Goal: Complete application form

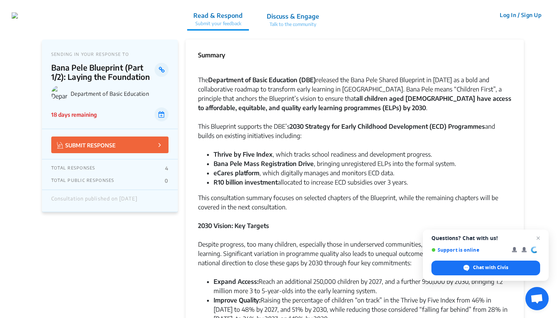
click at [319, 18] on p "Discuss & Engage" at bounding box center [293, 16] width 52 height 9
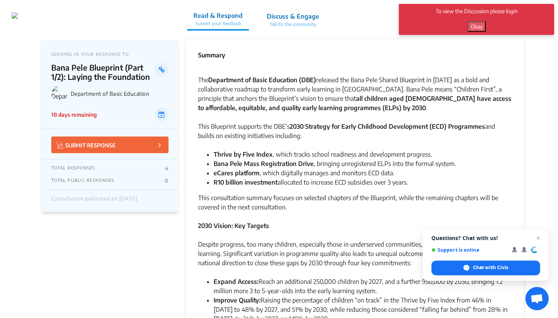
click at [472, 26] on button "Okay" at bounding box center [476, 26] width 18 height 10
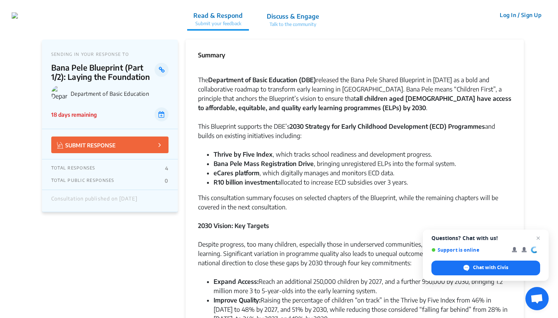
click at [525, 15] on button "Log In / Sign Up" at bounding box center [520, 15] width 52 height 12
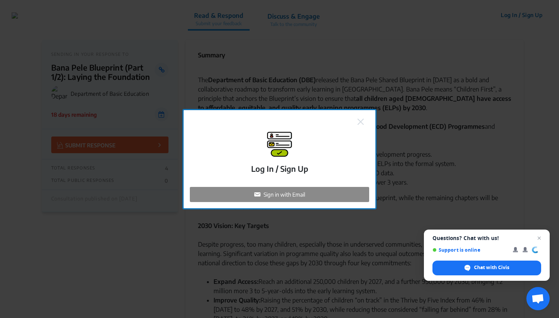
click at [283, 196] on p "Sign in with Email" at bounding box center [285, 195] width 42 height 8
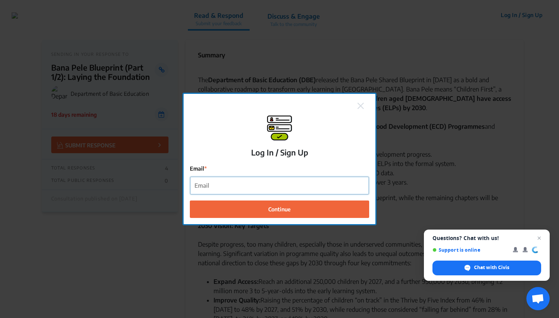
click at [283, 184] on input "Email" at bounding box center [279, 185] width 179 height 17
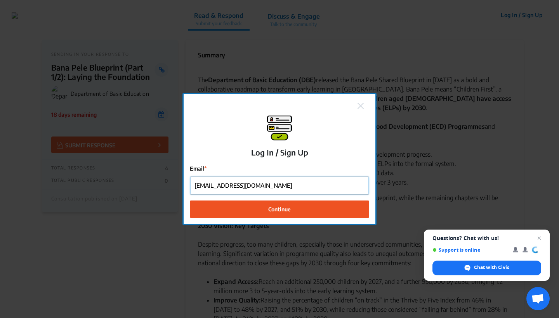
type input "[EMAIL_ADDRESS][DOMAIN_NAME]"
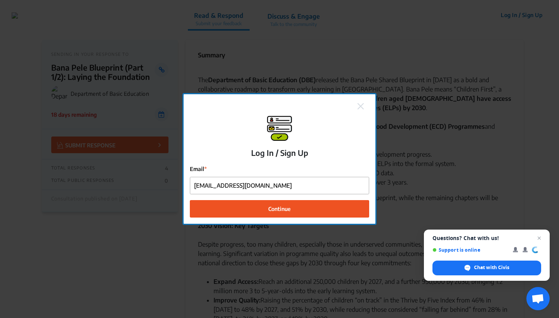
click at [285, 210] on span "Continue" at bounding box center [279, 209] width 23 height 8
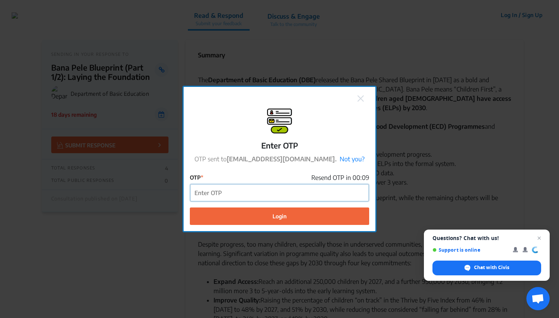
click at [239, 196] on input "OTP" at bounding box center [279, 192] width 179 height 17
click at [257, 195] on input "OTP" at bounding box center [279, 192] width 179 height 17
click at [232, 193] on input "OTP" at bounding box center [279, 192] width 179 height 17
paste input "553321"
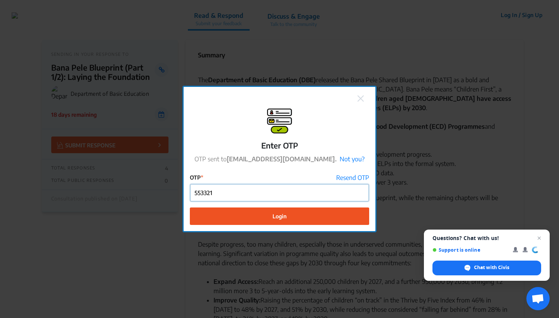
type input "553321"
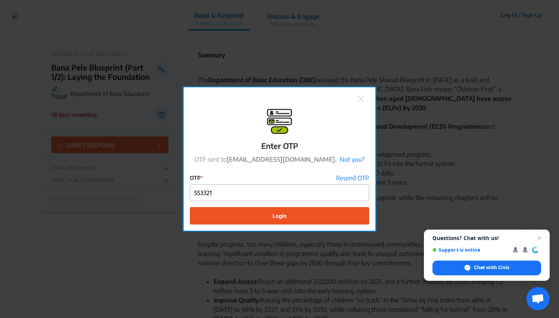
click at [314, 216] on button "Login" at bounding box center [279, 215] width 179 height 17
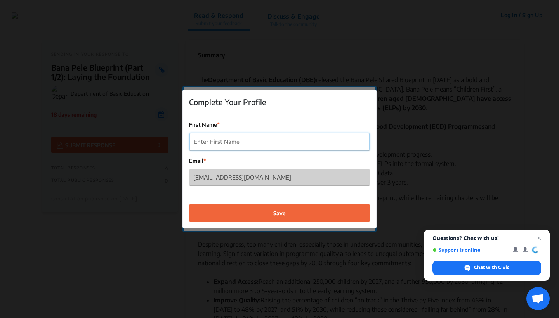
click at [212, 137] on input "First Name" at bounding box center [279, 141] width 180 height 17
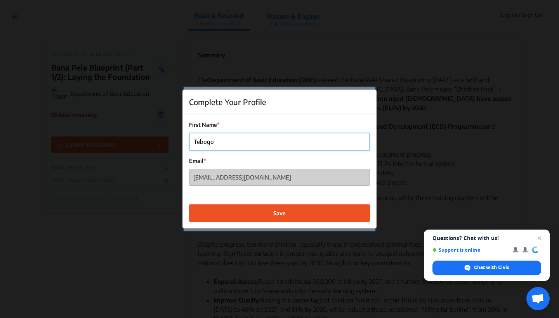
type input "Tebogo"
click at [281, 211] on span "Save" at bounding box center [279, 213] width 12 height 8
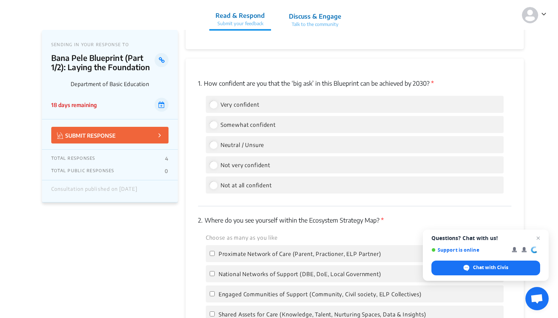
scroll to position [996, 0]
click at [215, 102] on input "Very confident" at bounding box center [213, 105] width 7 height 7
radio input "true"
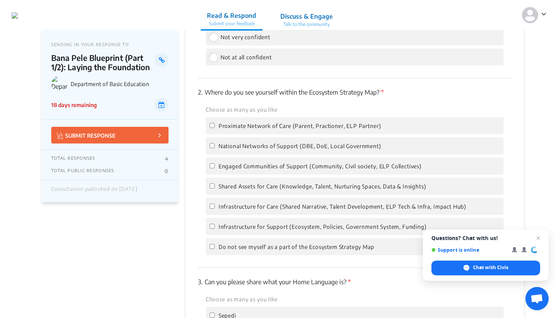
scroll to position [1131, 0]
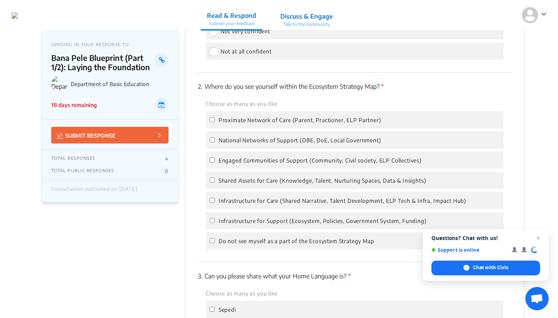
click at [211, 218] on input "Infrastructure for Support (Ecosystem, Policies, Government System, Funding)" at bounding box center [212, 220] width 5 height 5
checkbox input "true"
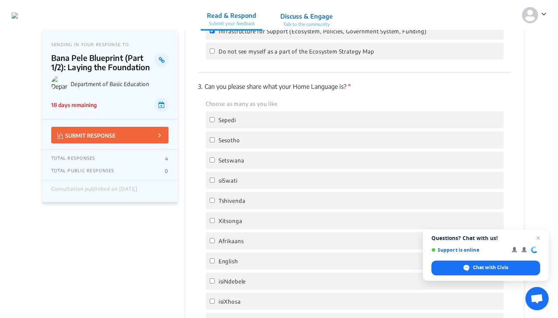
scroll to position [1324, 0]
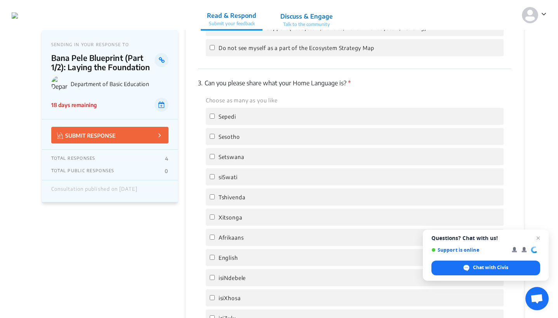
click at [214, 154] on input "Setswana" at bounding box center [212, 156] width 5 height 5
checkbox input "true"
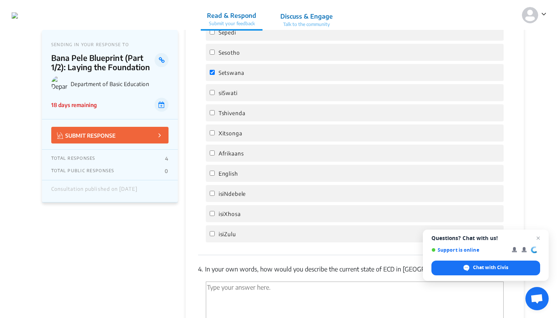
scroll to position [1498, 0]
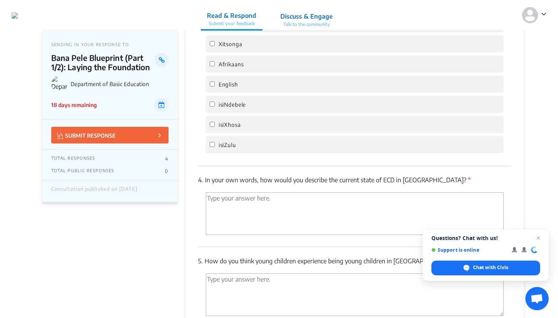
click at [256, 192] on textarea "'Type your answer here.' | translate" at bounding box center [355, 213] width 298 height 43
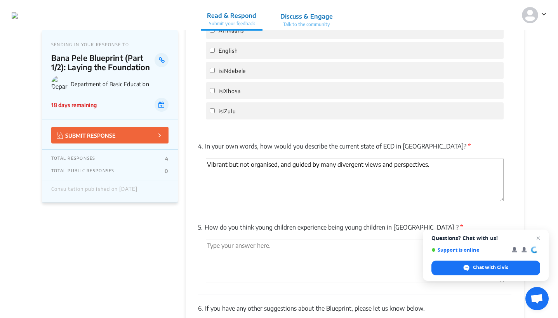
scroll to position [1560, 0]
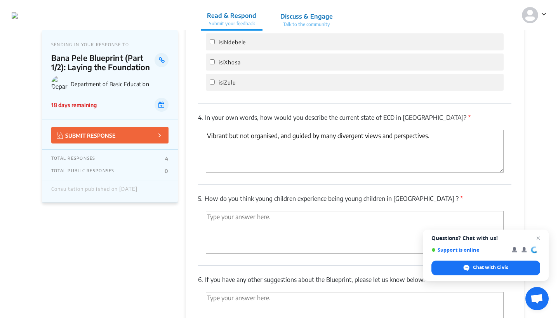
click at [206, 130] on textarea "Vibrant but not organised, and guided by many divergent views and perspectives." at bounding box center [355, 151] width 298 height 43
type textarea "It's very vibrant but not organised, and guided by many divergent views and per…"
click at [248, 221] on textarea "'Type your answer here.' | translate" at bounding box center [355, 232] width 298 height 43
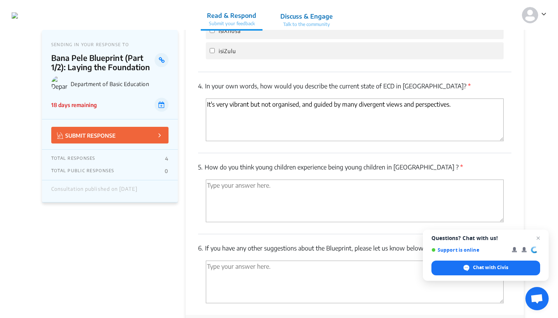
scroll to position [1592, 0]
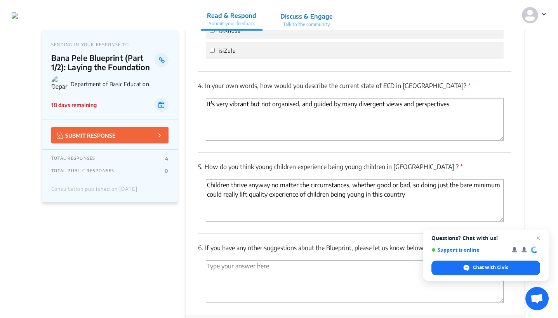
click at [248, 185] on textarea "Children thrive anyway no matter the circumstances, whether good or bad, so doi…" at bounding box center [355, 200] width 298 height 43
drag, startPoint x: 413, startPoint y: 186, endPoint x: 421, endPoint y: 185, distance: 8.2
click at [414, 186] on textarea "Children thrive anyway no matter the circumstances, whether good or bad, so doi…" at bounding box center [355, 200] width 298 height 43
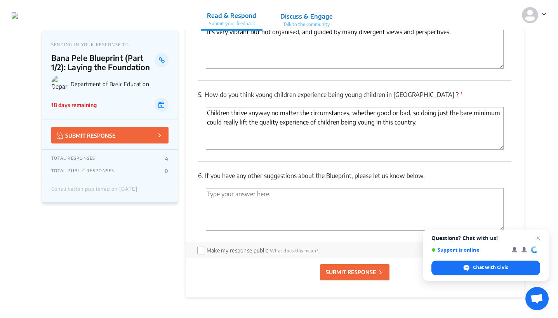
scroll to position [1669, 0]
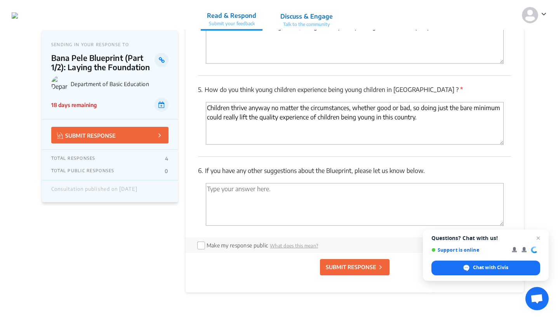
type textarea "Children thrive anyway no matter the circumstances, whether good or bad, so doi…"
click at [279, 192] on textarea "'Type your answer here.' | translate" at bounding box center [355, 204] width 298 height 43
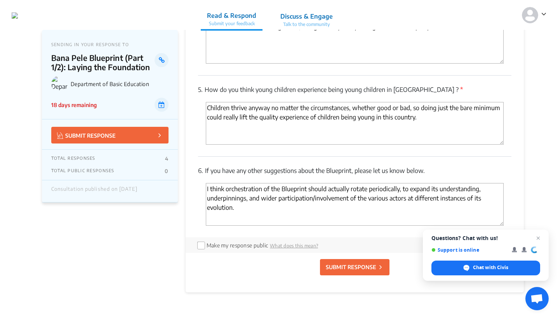
type textarea "I think orchestration of the Blueprint should actually rotate periodically, to …"
click at [201, 242] on input "checkbox" at bounding box center [200, 245] width 6 height 6
checkbox input "true"
click at [351, 263] on p "SUBMIT RESPONSE" at bounding box center [351, 267] width 50 height 8
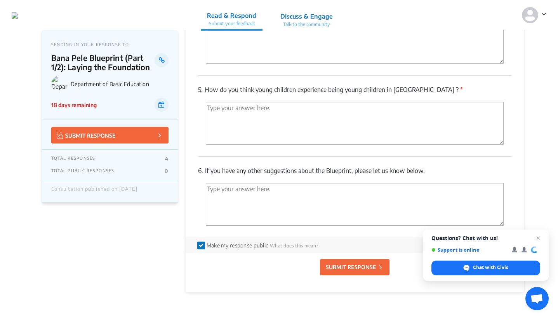
scroll to position [899, 0]
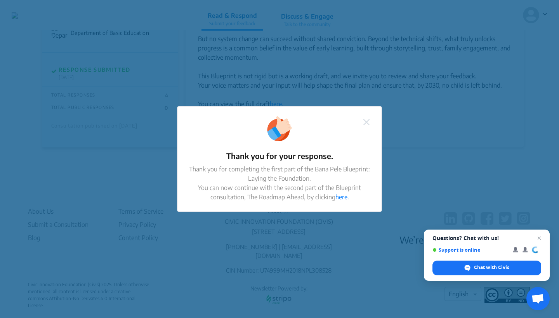
click at [367, 122] on img at bounding box center [366, 122] width 6 height 6
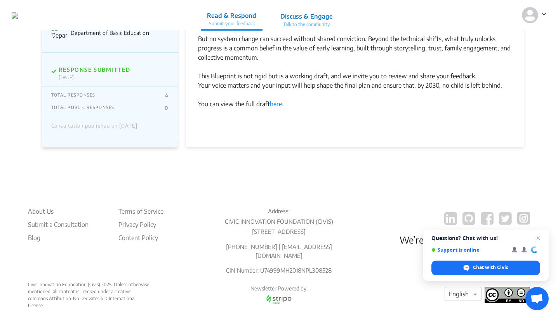
click at [335, 150] on div at bounding box center [279, 189] width 558 height 318
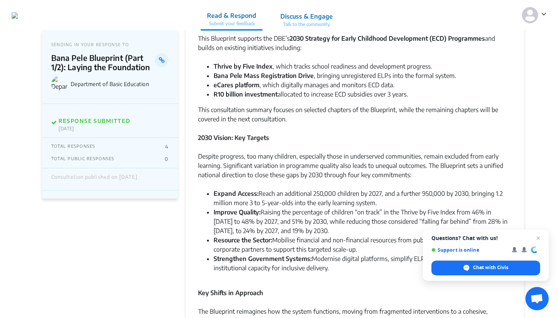
scroll to position [87, 0]
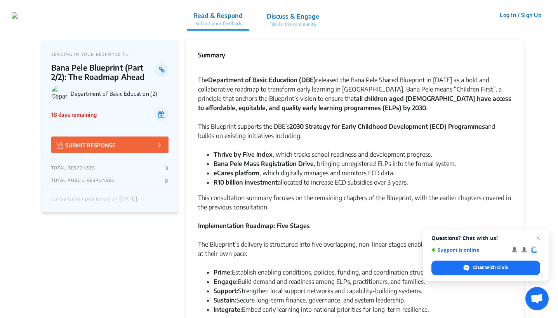
click at [523, 14] on button "Log In / Sign Up" at bounding box center [520, 15] width 52 height 12
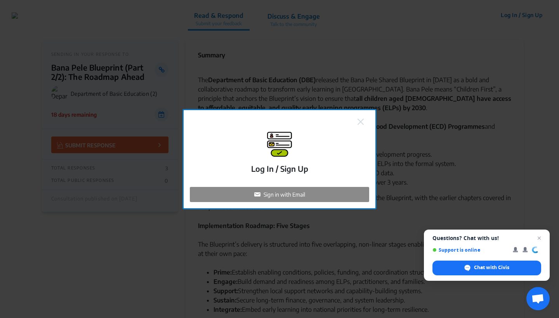
click at [287, 196] on p "Sign in with Email" at bounding box center [285, 195] width 42 height 8
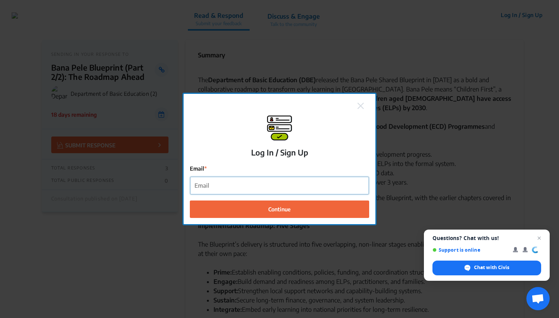
click at [275, 189] on input "Email" at bounding box center [279, 185] width 179 height 17
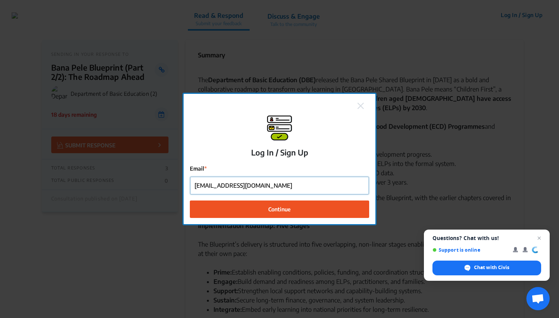
type input "[EMAIL_ADDRESS][DOMAIN_NAME]"
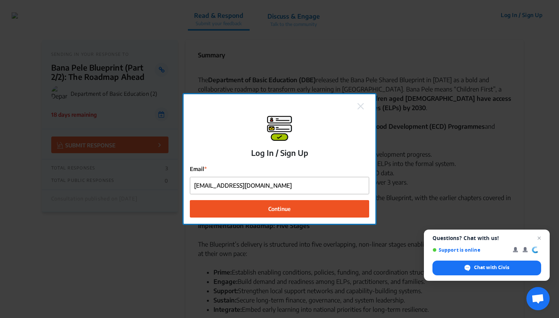
click at [273, 212] on span "Continue" at bounding box center [279, 209] width 23 height 8
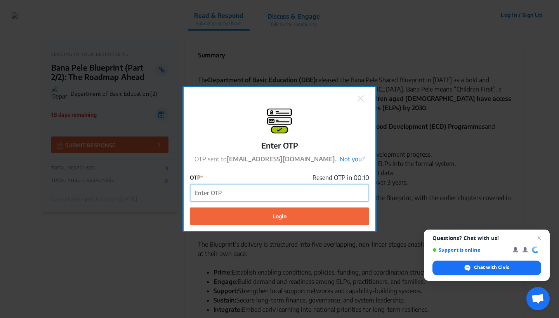
click at [228, 190] on input "OTP" at bounding box center [279, 192] width 179 height 17
paste input "851822"
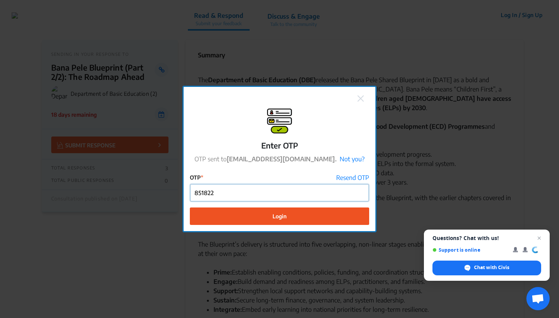
type input "851822"
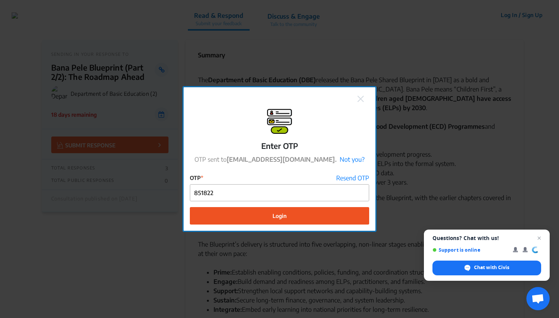
click at [289, 215] on button "Login" at bounding box center [279, 215] width 179 height 17
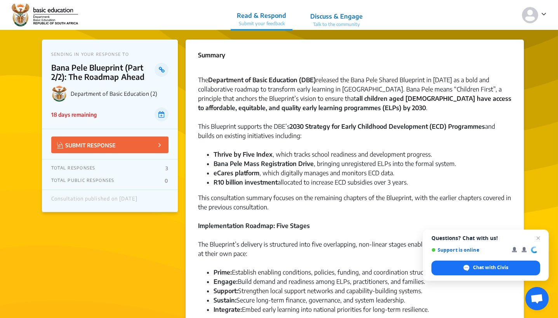
click at [335, 20] on p "Discuss & Engage" at bounding box center [336, 16] width 52 height 9
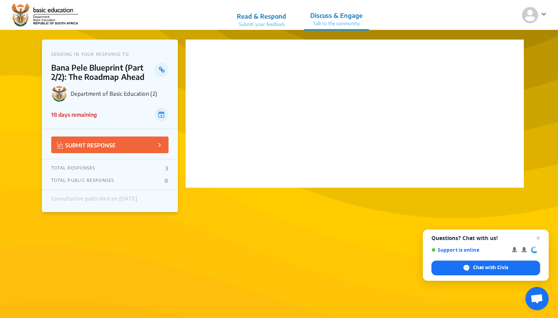
click at [265, 20] on p "Read & Respond" at bounding box center [261, 16] width 49 height 9
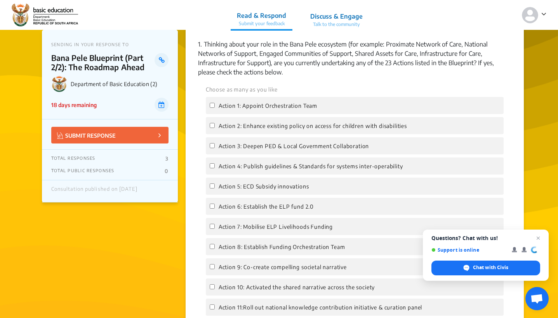
scroll to position [684, 0]
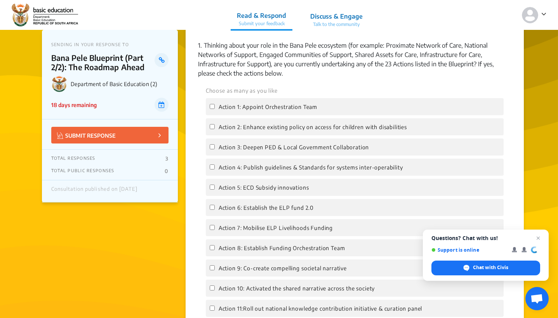
click at [211, 149] on input "Action 3: Deepen PED & Local Government Collaboration" at bounding box center [212, 146] width 5 height 5
checkbox input "true"
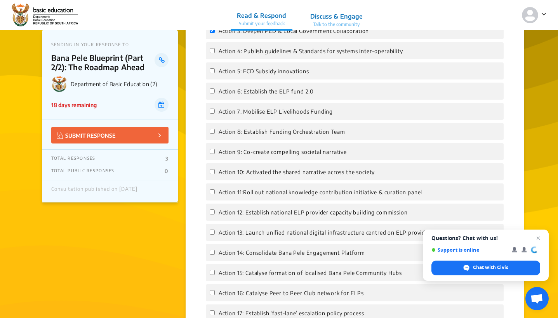
scroll to position [801, 0]
click at [213, 152] on input "Action 9: Co-create compelling societal narrative" at bounding box center [212, 150] width 5 height 5
checkbox input "true"
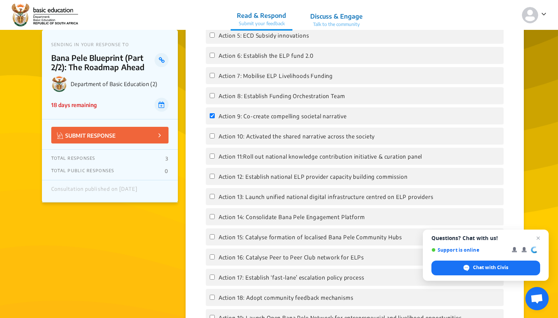
scroll to position [837, 0]
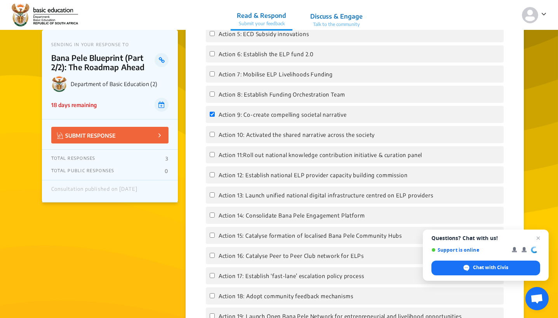
click at [212, 136] on input "Action 10: Activated the shared narrative across the society" at bounding box center [212, 134] width 5 height 5
checkbox input "true"
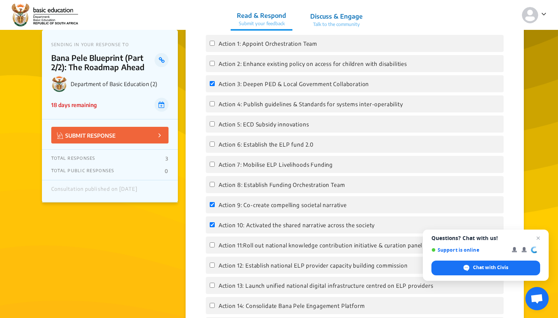
scroll to position [750, 0]
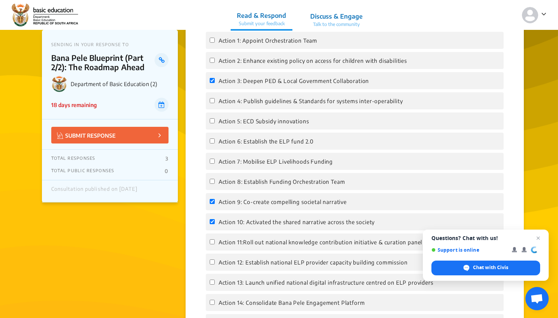
click at [213, 103] on input "Action 4: Publish guidelines & Standards for systems inter-operability" at bounding box center [212, 100] width 5 height 5
click at [210, 102] on input "Action 4: Publish guidelines & Standards for systems inter-operability" at bounding box center [212, 100] width 5 height 5
checkbox input "false"
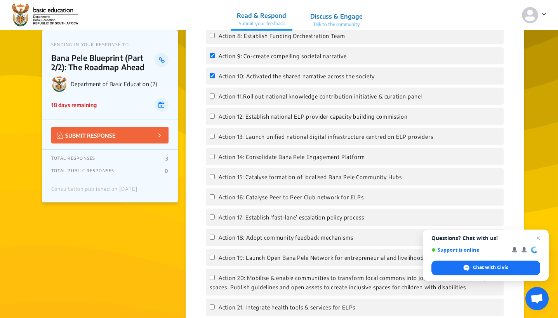
scroll to position [897, 0]
click at [212, 158] on input "Action 14: Consolidate Bana Pele Engagement Platform" at bounding box center [212, 155] width 5 height 5
checkbox input "true"
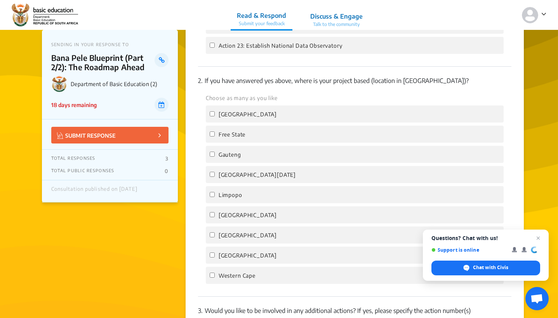
scroll to position [1207, 0]
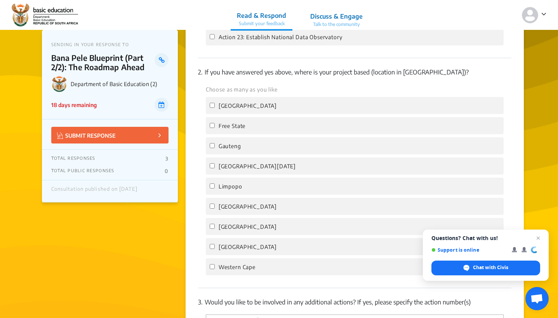
click at [213, 146] on input "Gauteng" at bounding box center [212, 145] width 5 height 5
checkbox input "true"
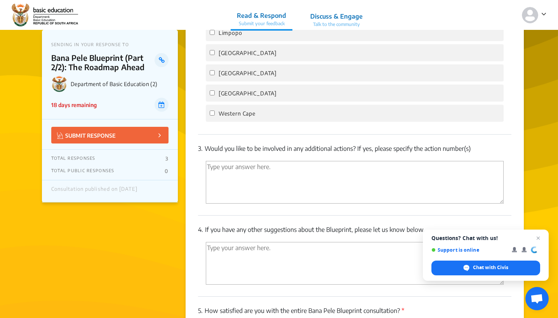
scroll to position [1360, 0]
click at [263, 168] on textarea "'Type your answer here.' | translate" at bounding box center [355, 182] width 298 height 43
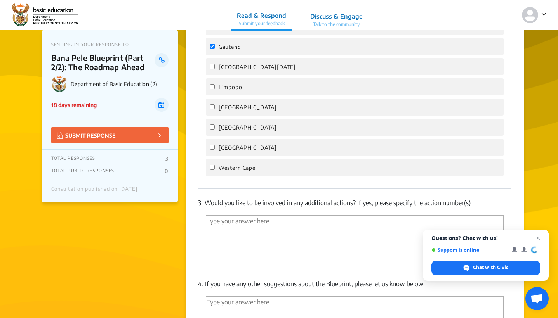
scroll to position [1304, 0]
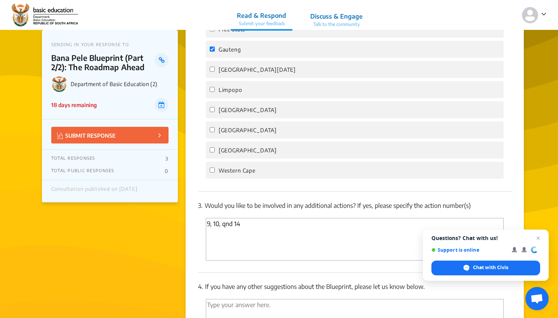
click at [226, 226] on textarea "9, 10, qnd 14" at bounding box center [355, 239] width 298 height 43
click at [247, 224] on textarea "9, 10, and 14" at bounding box center [355, 239] width 298 height 43
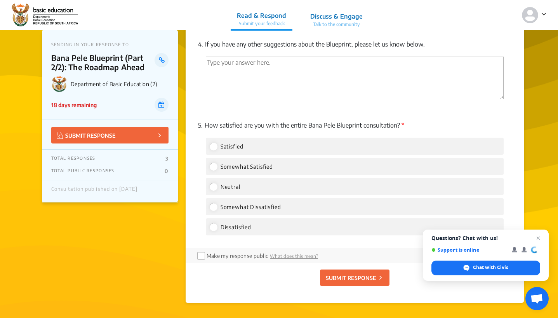
scroll to position [1548, 0]
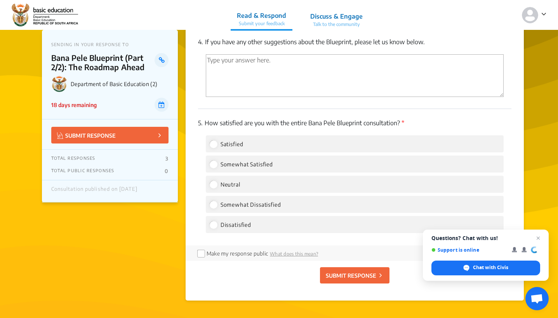
type textarea "9, 10, and 14"
click at [213, 147] on input "Satisfied" at bounding box center [213, 143] width 7 height 7
radio input "true"
click at [203, 255] on input "checkbox" at bounding box center [200, 253] width 6 height 6
checkbox input "true"
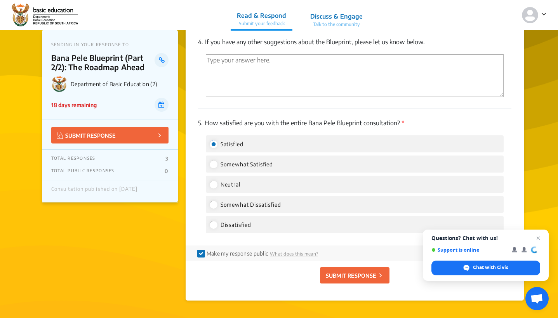
click at [356, 276] on p "SUBMIT RESPONSE" at bounding box center [351, 276] width 50 height 8
checkbox input "false"
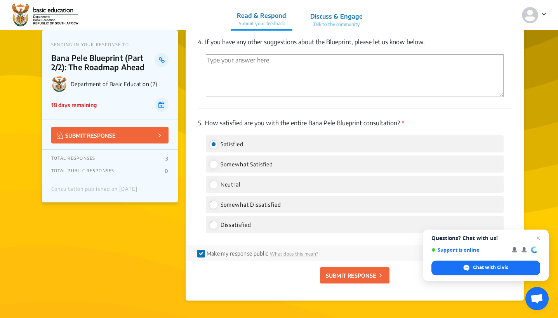
checkbox input "false"
radio input "false"
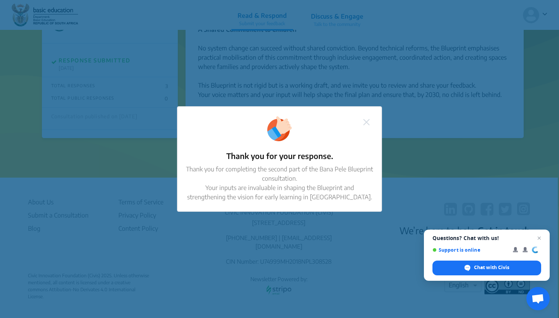
click at [369, 122] on button at bounding box center [366, 121] width 11 height 10
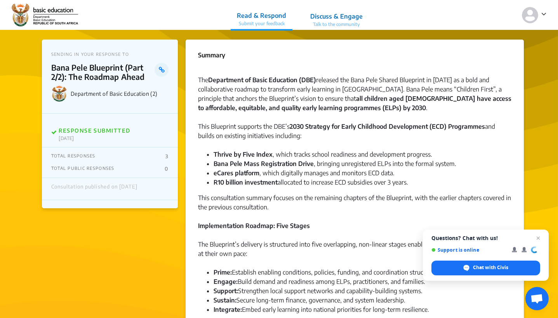
scroll to position [0, 0]
